Goal: Find specific page/section: Find specific page/section

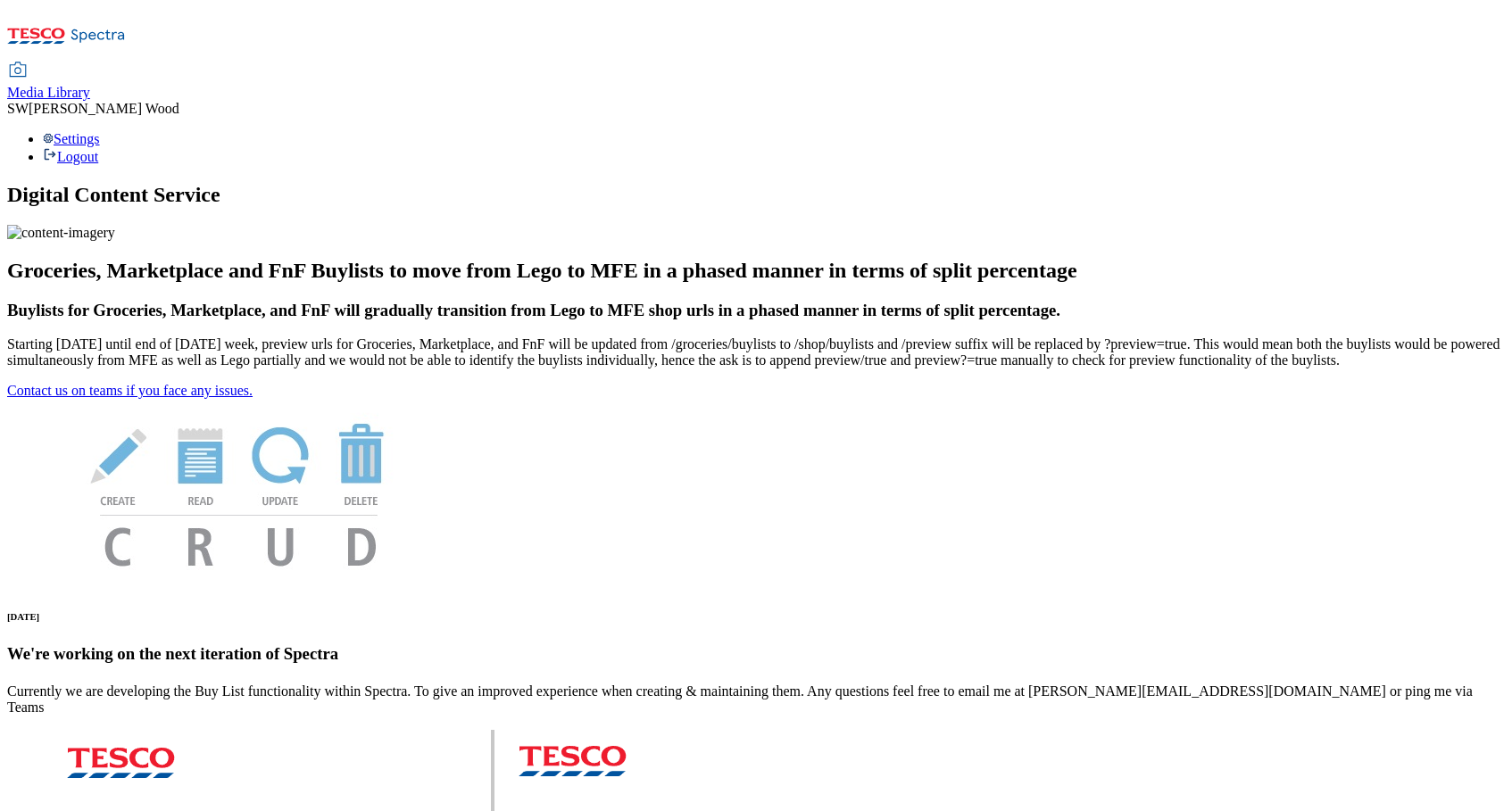
click at [28, 59] on icon at bounding box center [18, 70] width 22 height 22
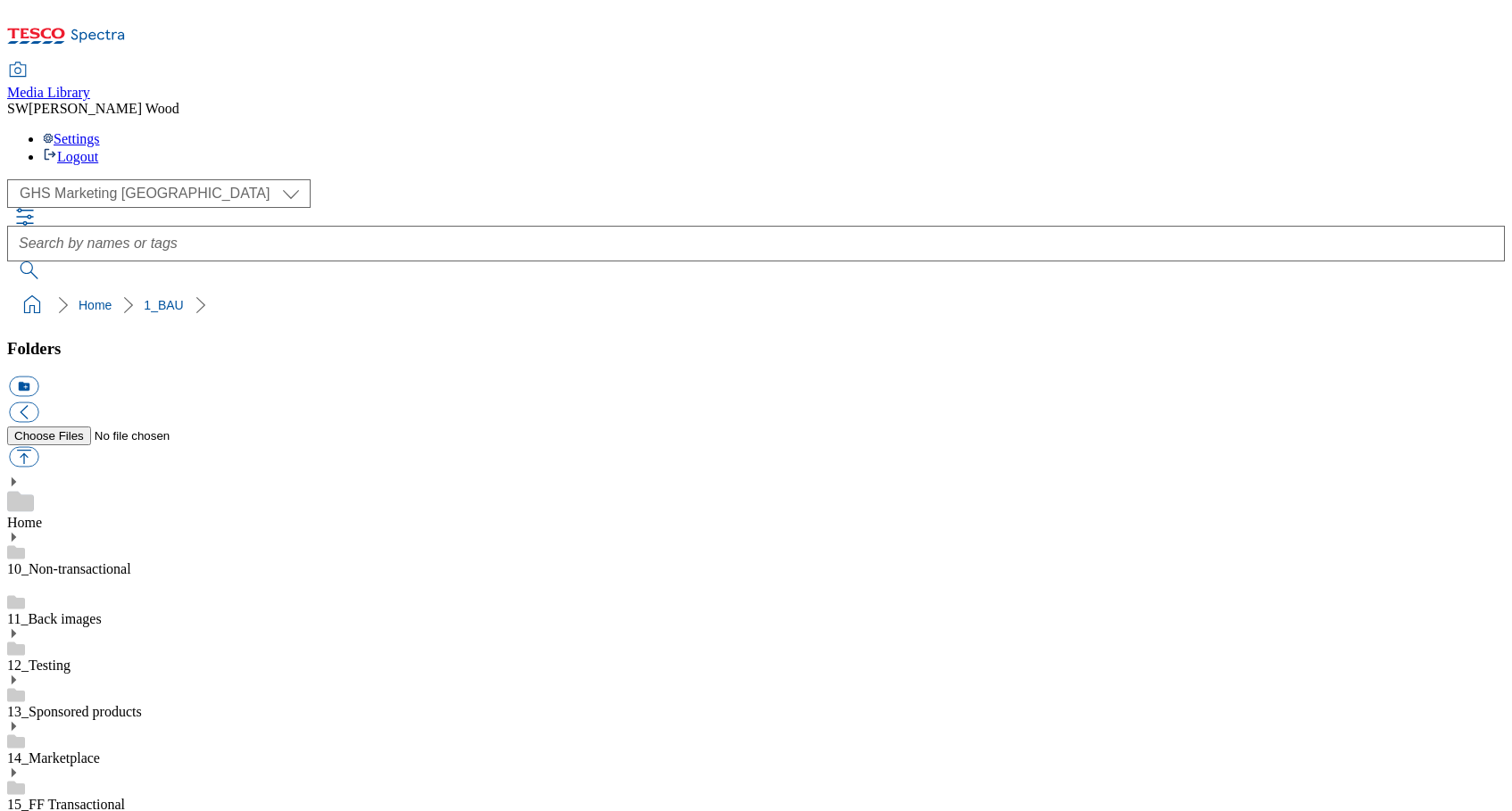
click at [20, 810] on icon at bounding box center [13, 819] width 12 height 12
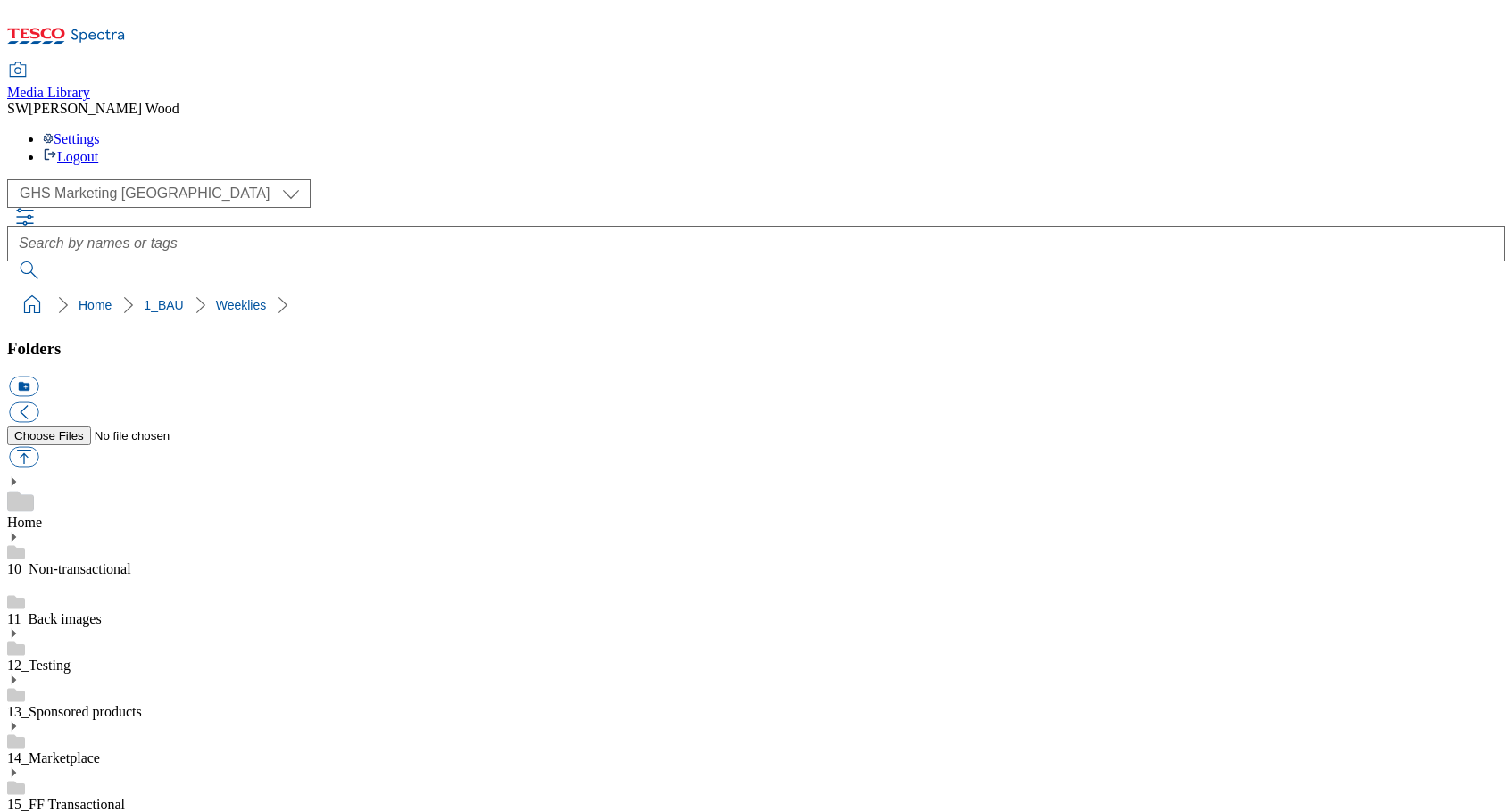
click at [16, 810] on use at bounding box center [13, 819] width 5 height 8
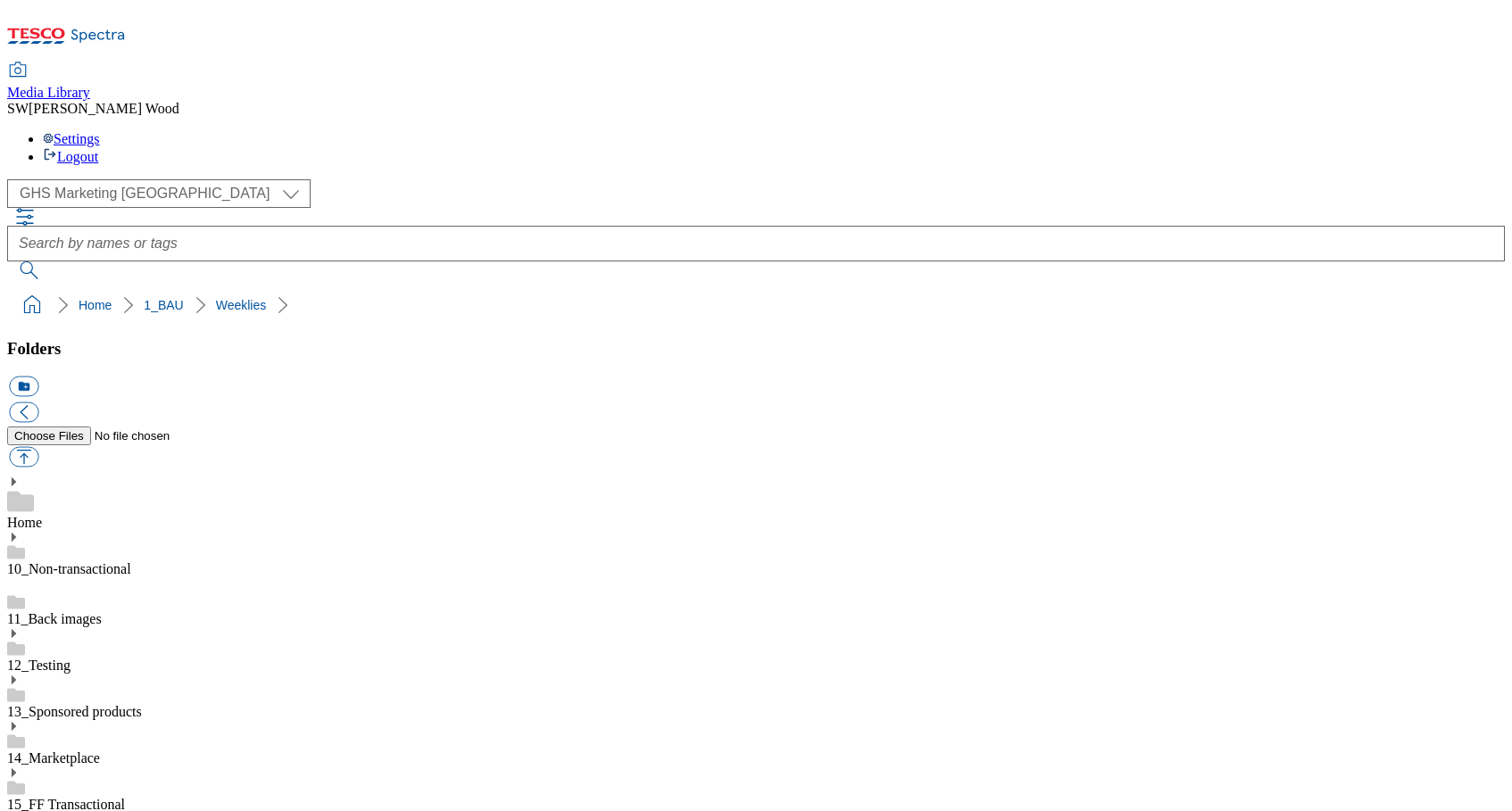
scroll to position [105, 0]
click at [16, 478] on use at bounding box center [13, 482] width 5 height 8
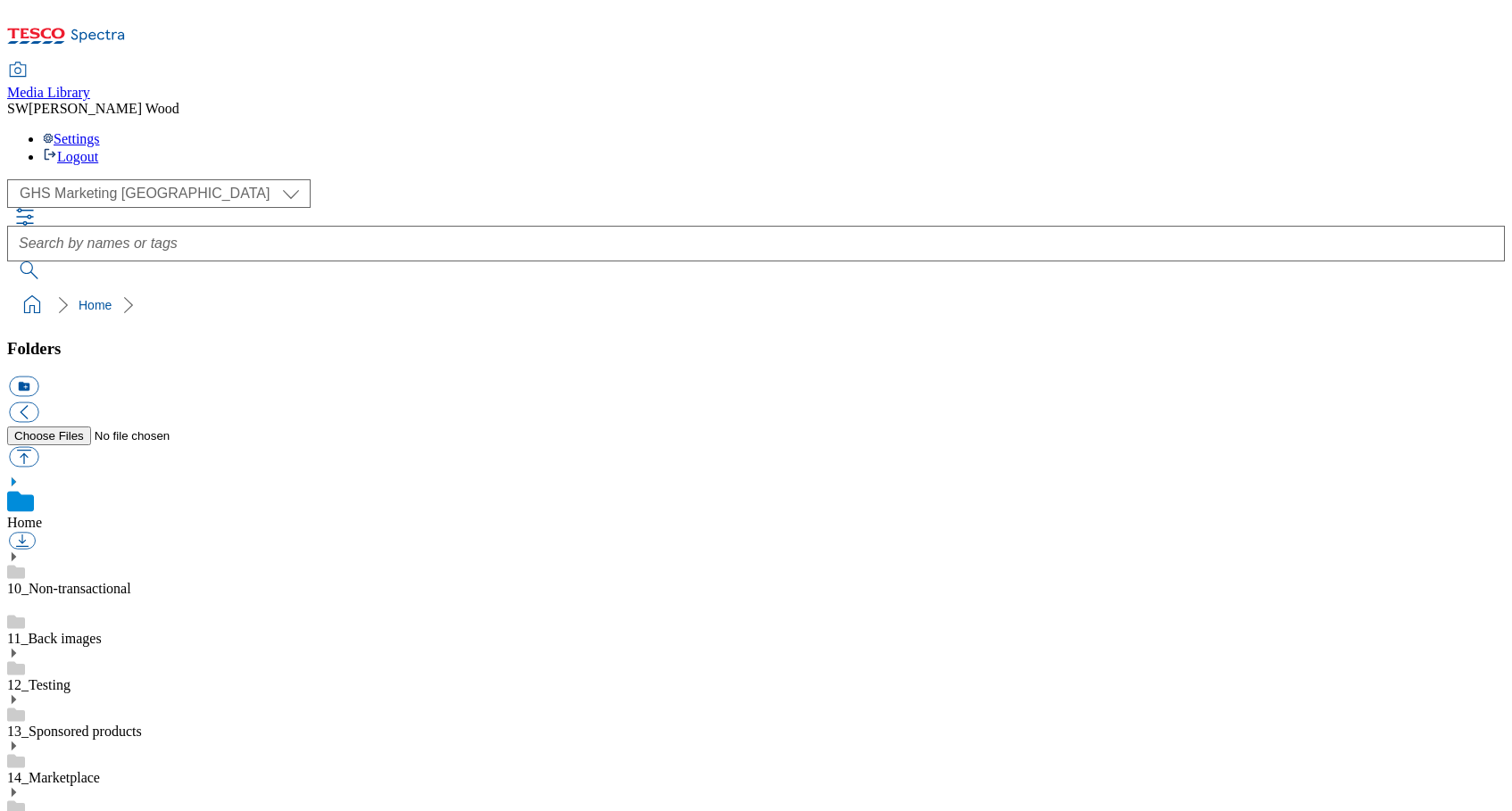
click at [16, 478] on use at bounding box center [13, 482] width 5 height 8
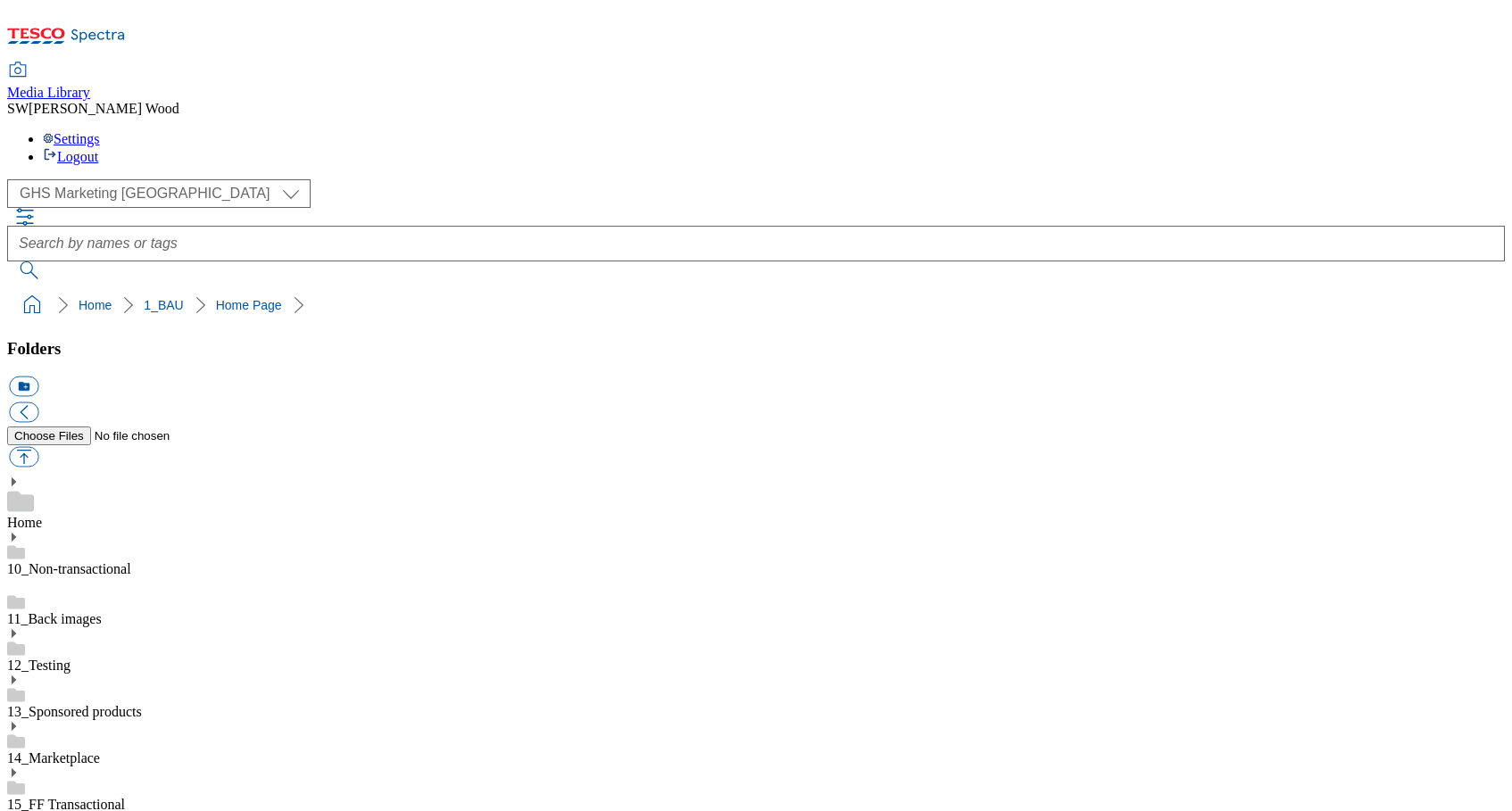
scroll to position [64, 0]
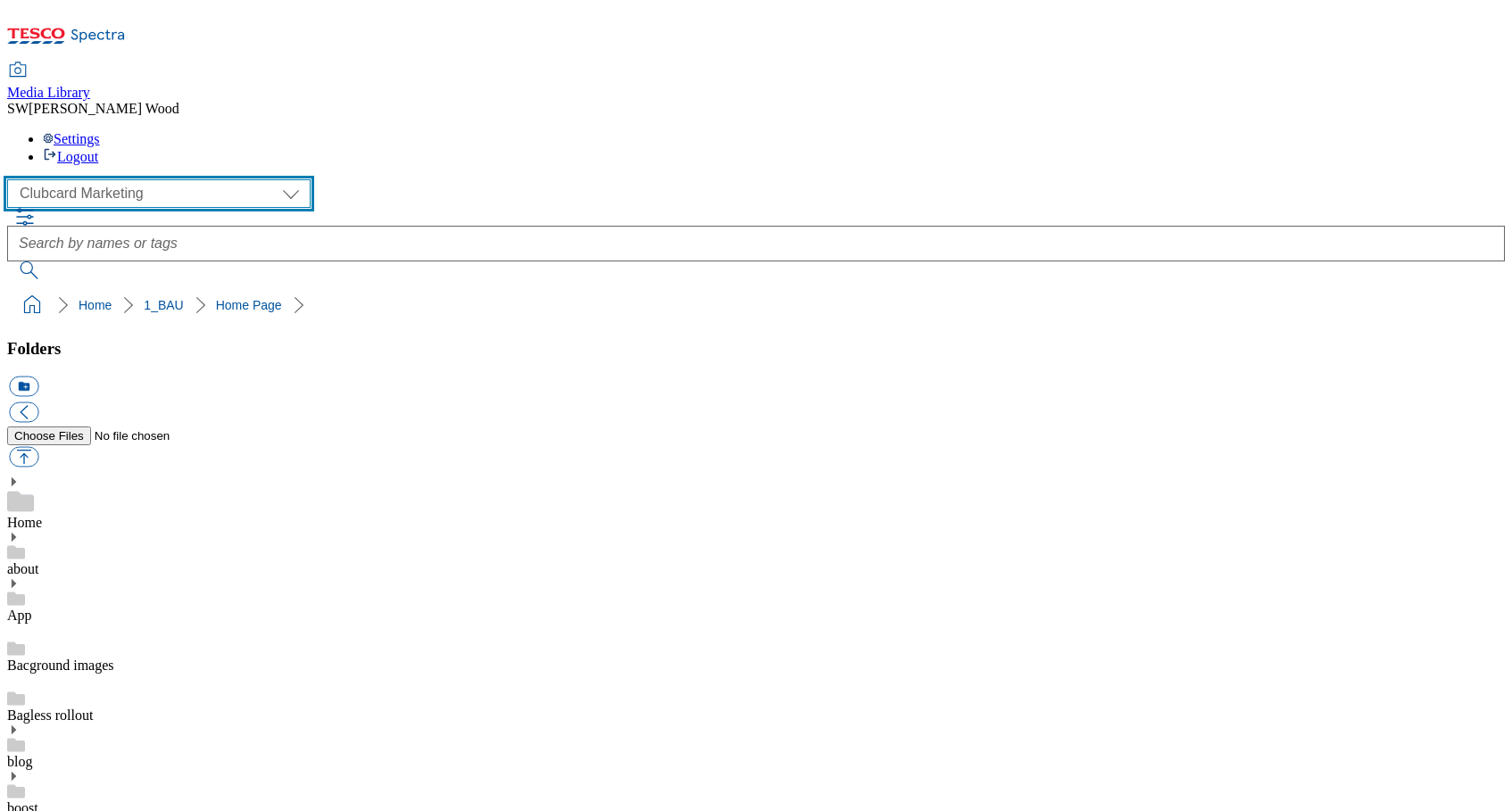
select select "flare-ghs-mktg"
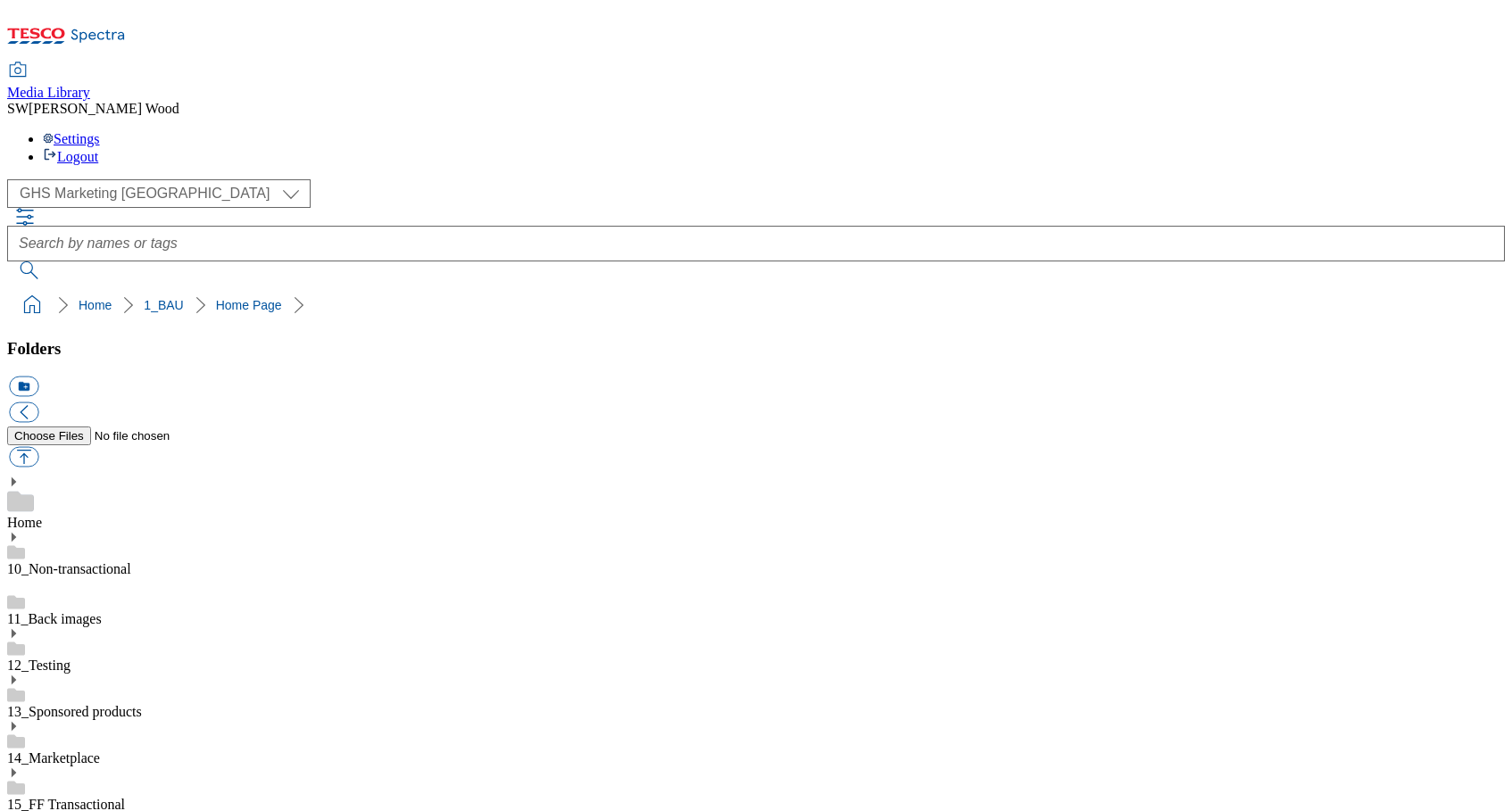
click at [16, 810] on use at bounding box center [13, 819] width 5 height 8
drag, startPoint x: 57, startPoint y: 685, endPoint x: 193, endPoint y: 663, distance: 137.8
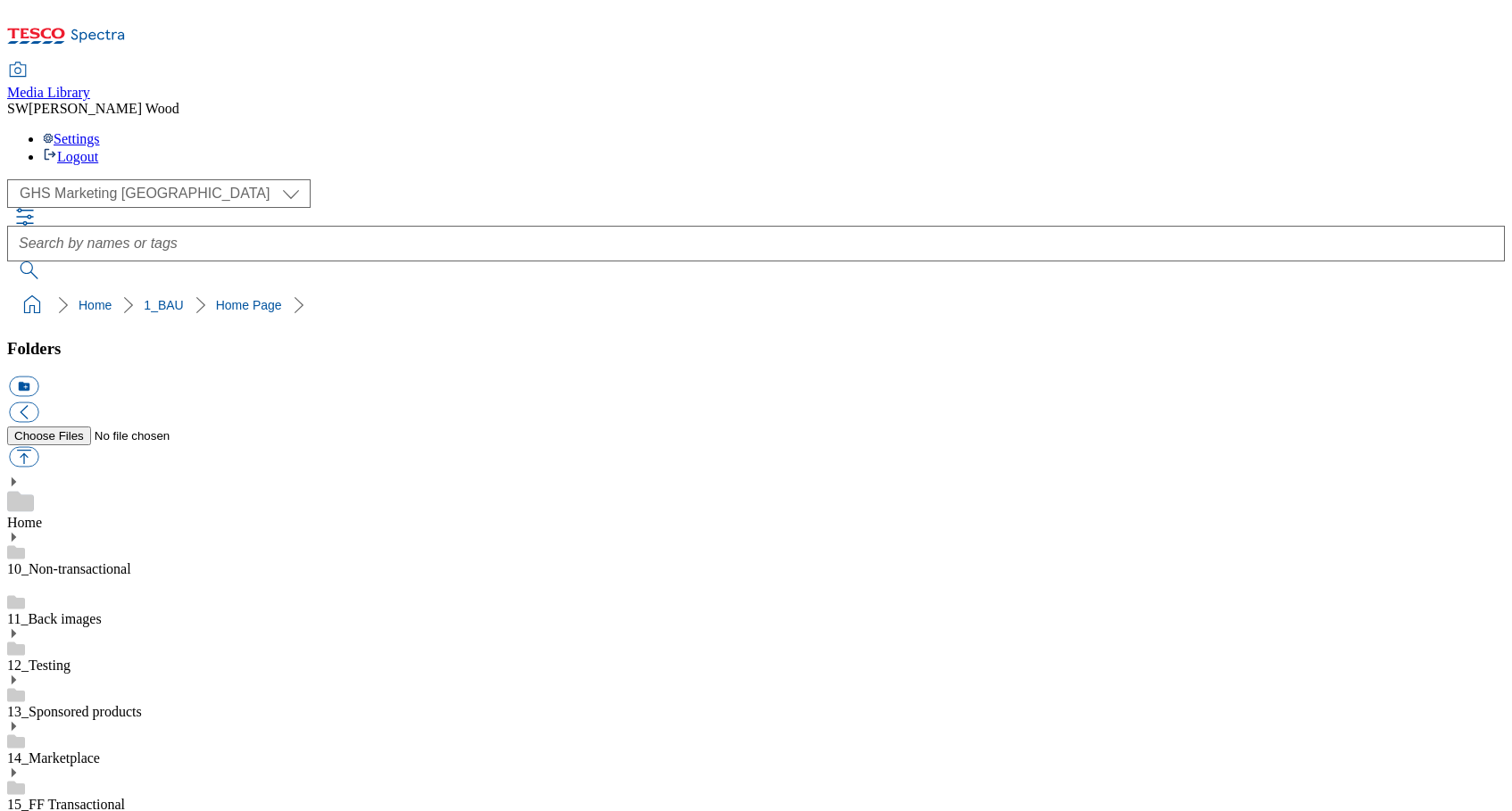
scroll to position [1681, 0]
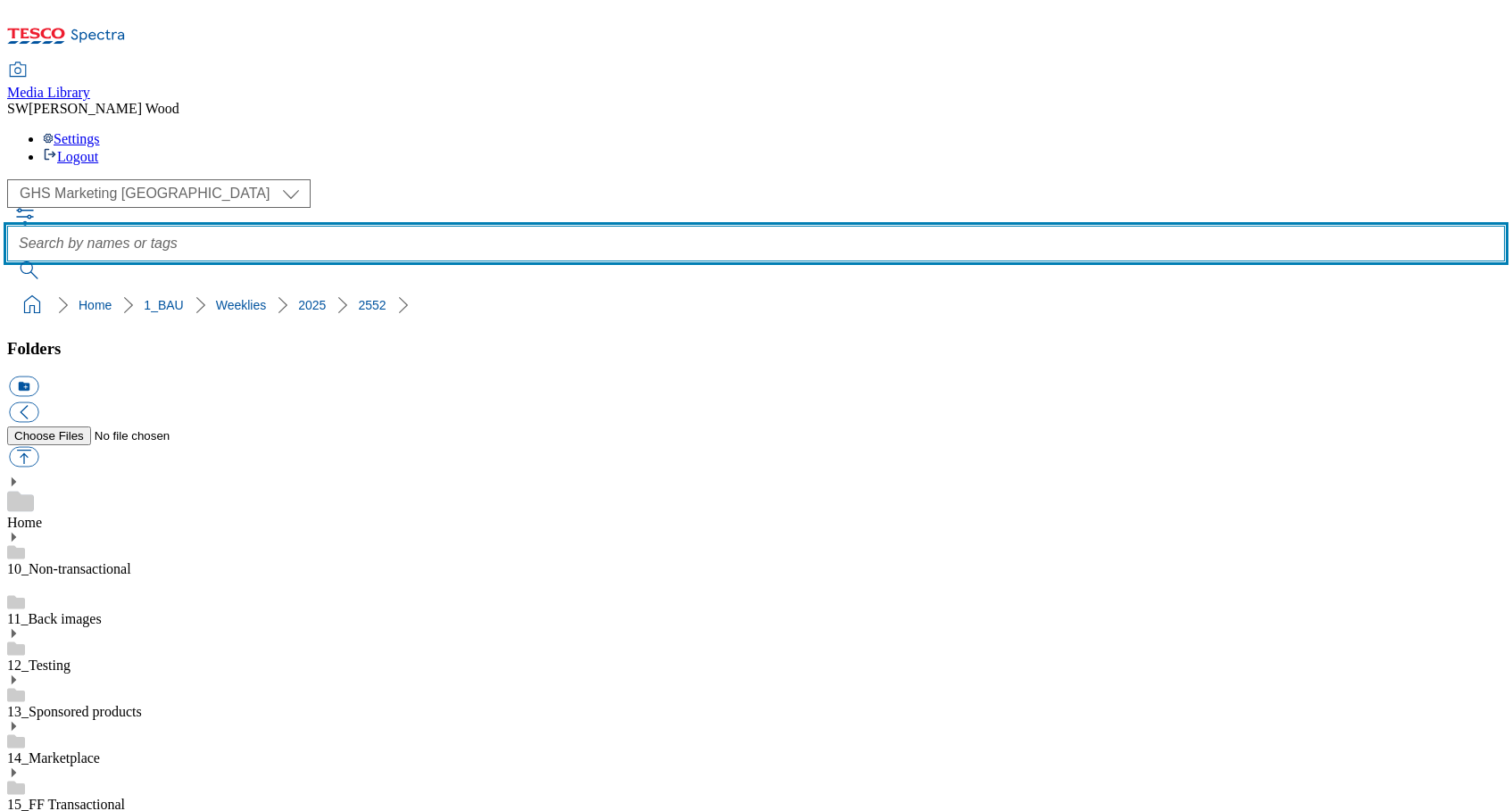
click at [618, 226] on input "text" at bounding box center [756, 244] width 1497 height 36
paste input "2526-CC-Weeklies-WF400100"
type input "2526-CC-Weeklies-WF400100"
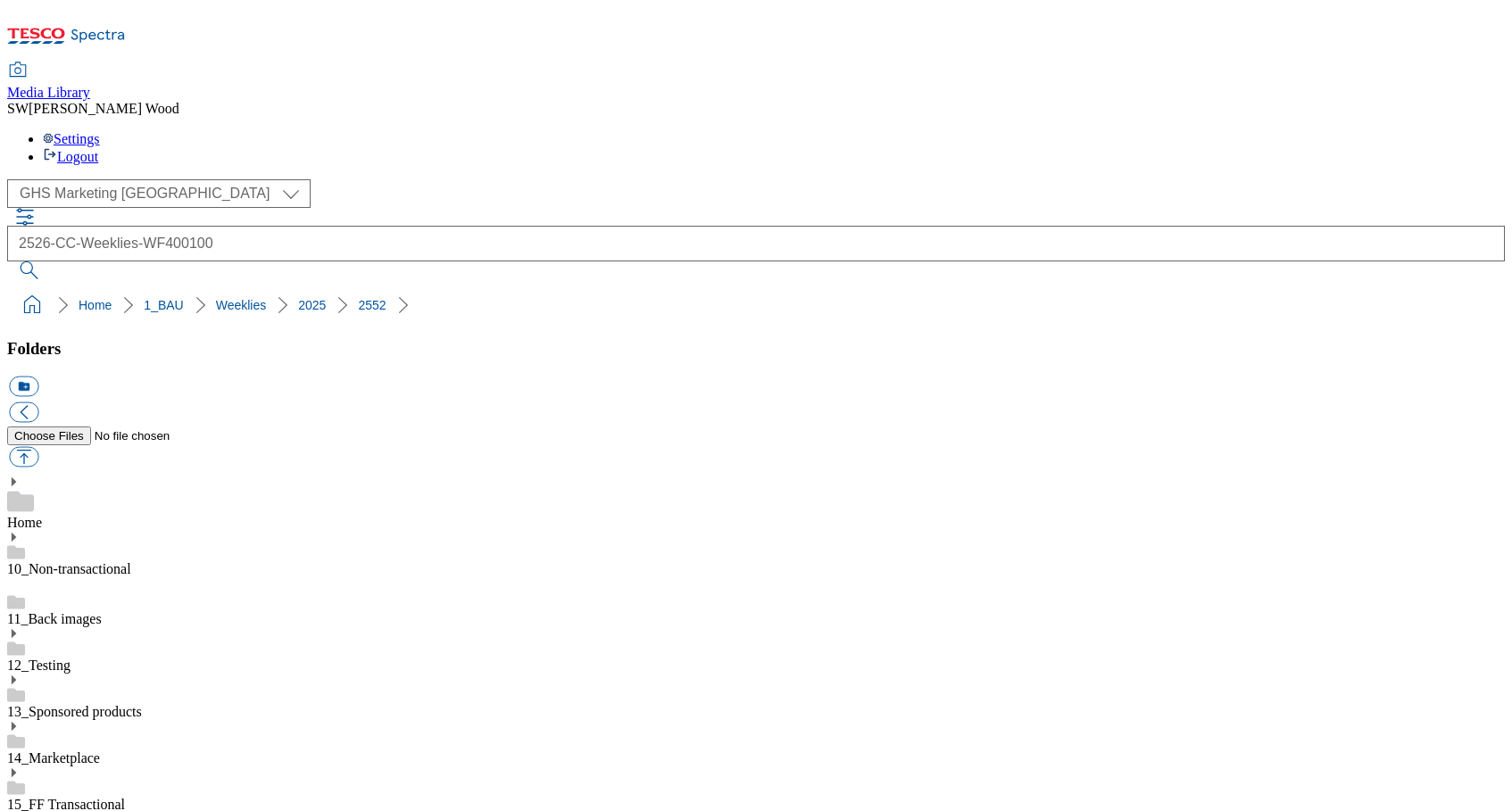
click at [54, 262] on button "submit" at bounding box center [30, 270] width 46 height 18
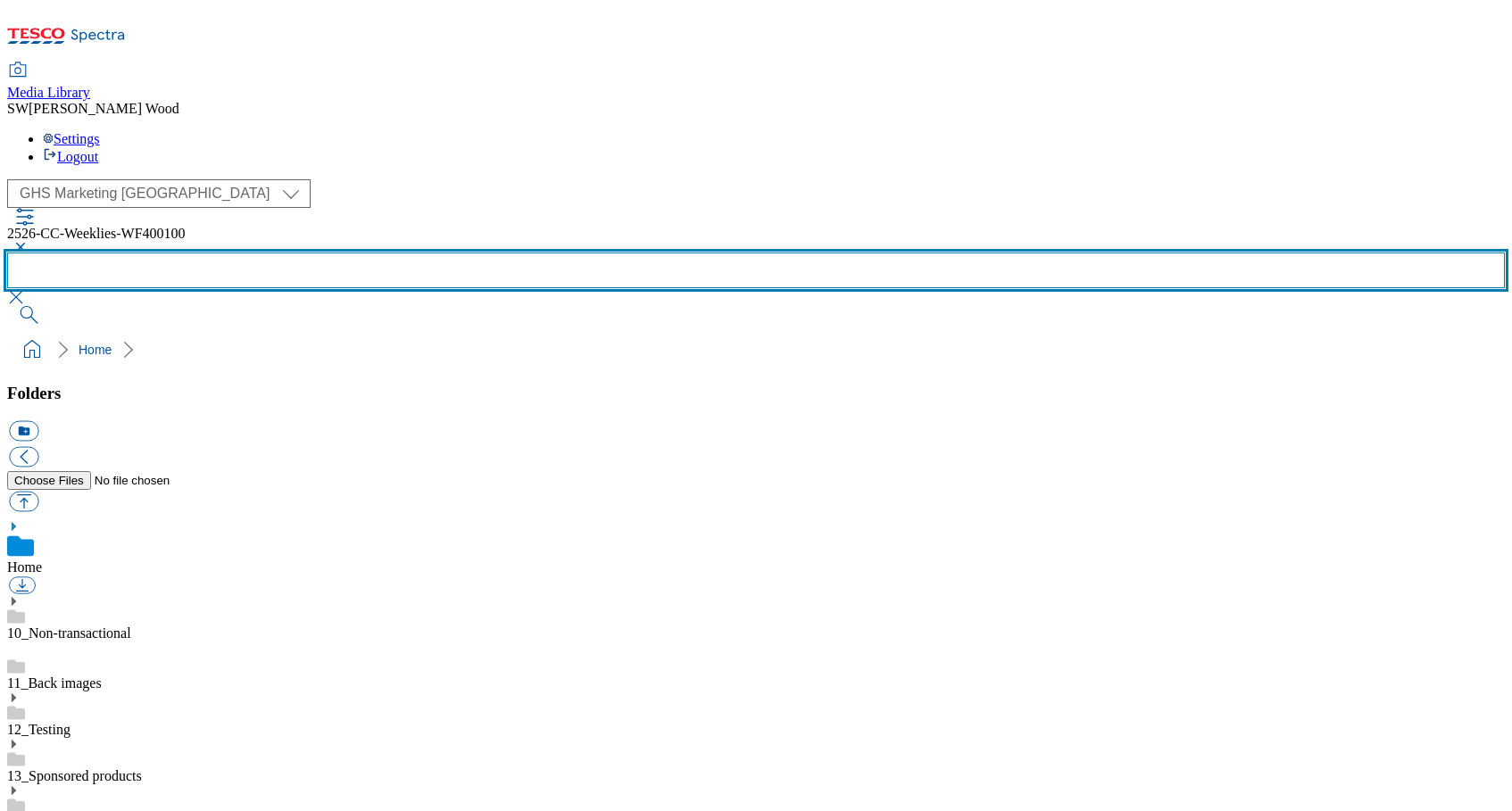
drag, startPoint x: 752, startPoint y: 121, endPoint x: 524, endPoint y: 119, distance: 228.0
click at [524, 208] on div "2526-CC-Weeklies-WF400100" at bounding box center [756, 265] width 1497 height 116
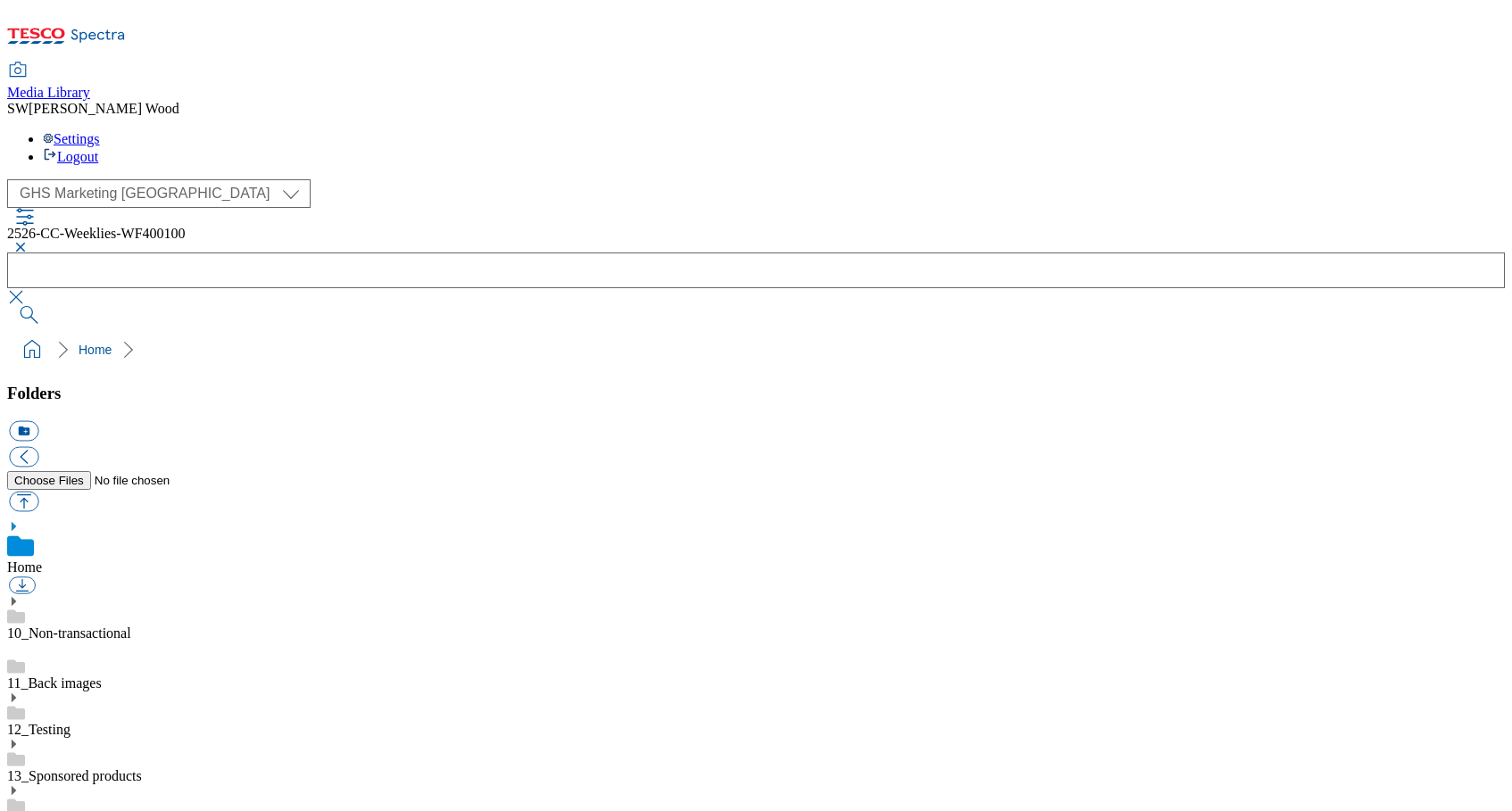
click at [186, 226] on span "2526-CC-Weeklies-WF400100" at bounding box center [96, 233] width 178 height 15
click at [28, 242] on button "button" at bounding box center [18, 246] width 22 height 10
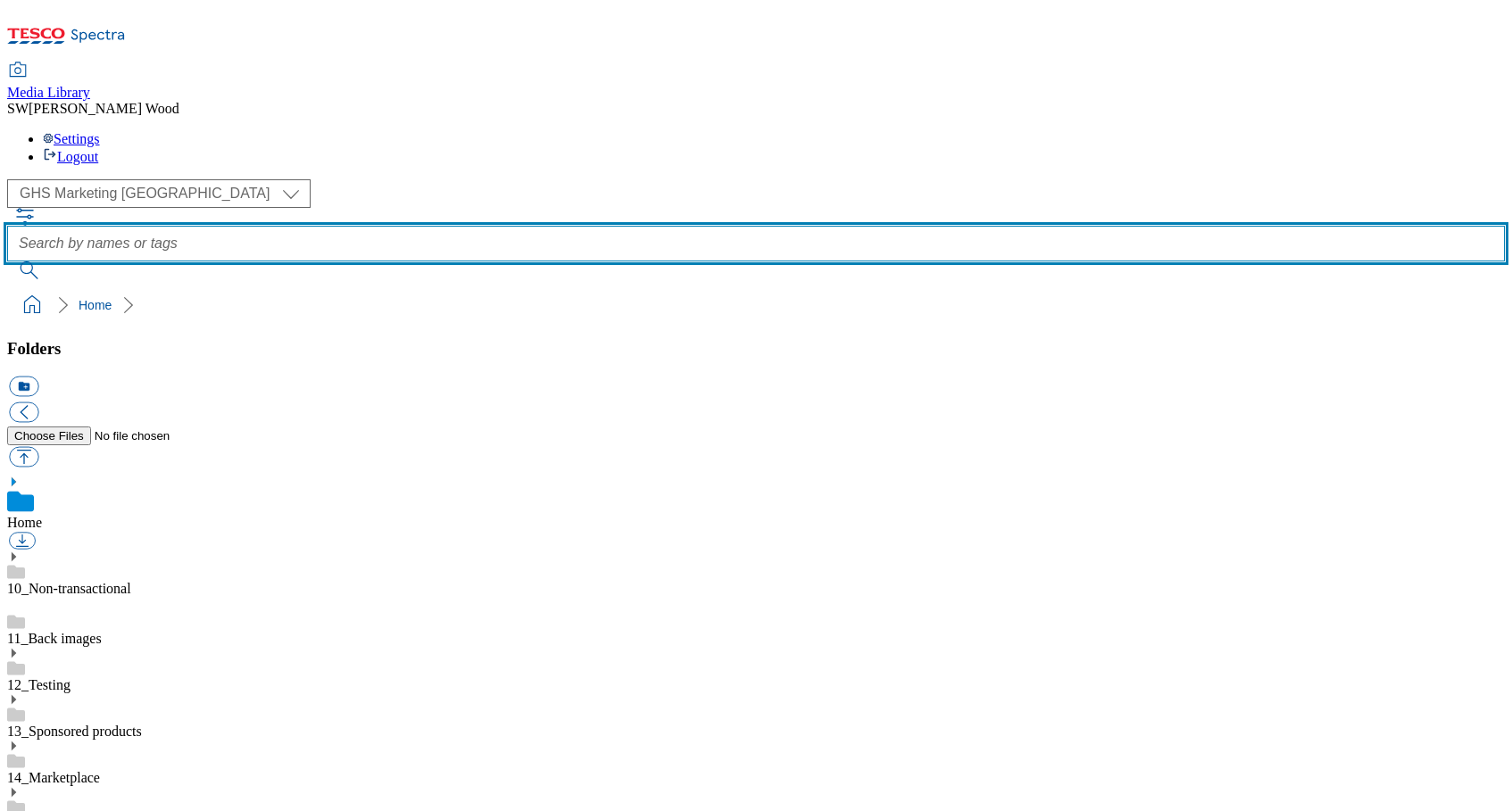
click at [559, 226] on input "text" at bounding box center [756, 244] width 1497 height 36
type input "2526"
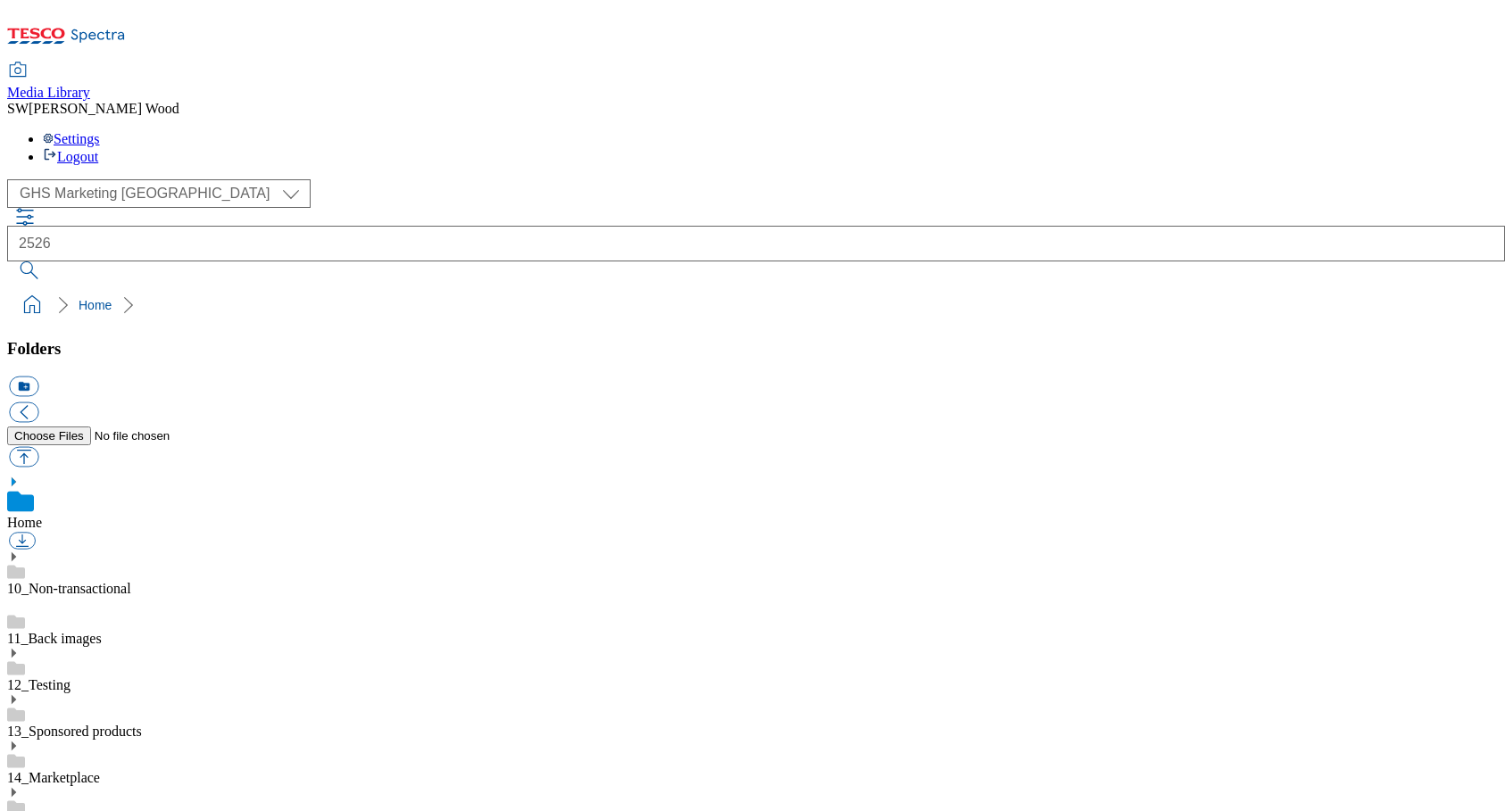
click at [54, 262] on button "submit" at bounding box center [30, 270] width 46 height 18
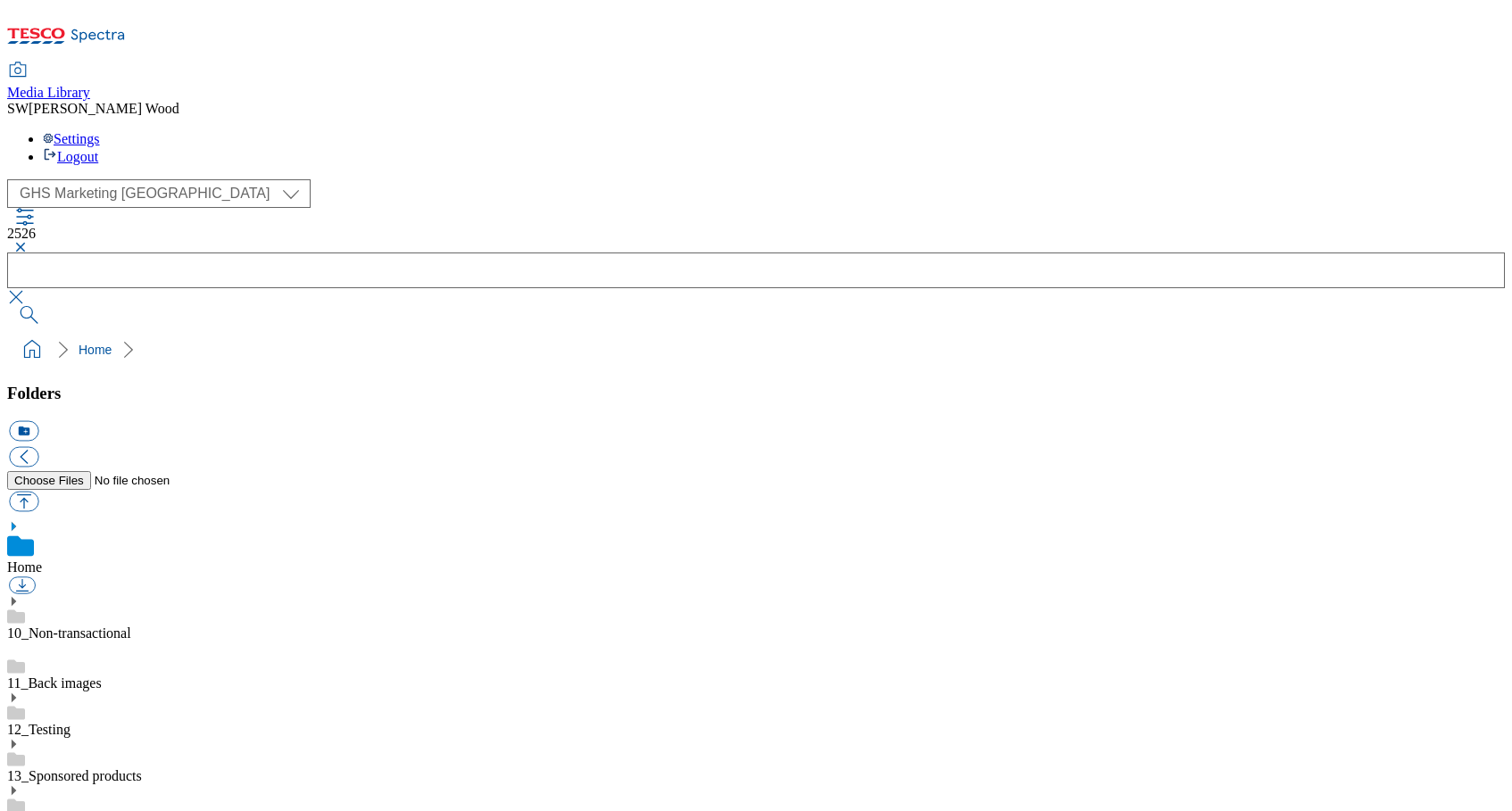
scroll to position [280, 0]
